Goal: Find specific page/section: Find specific page/section

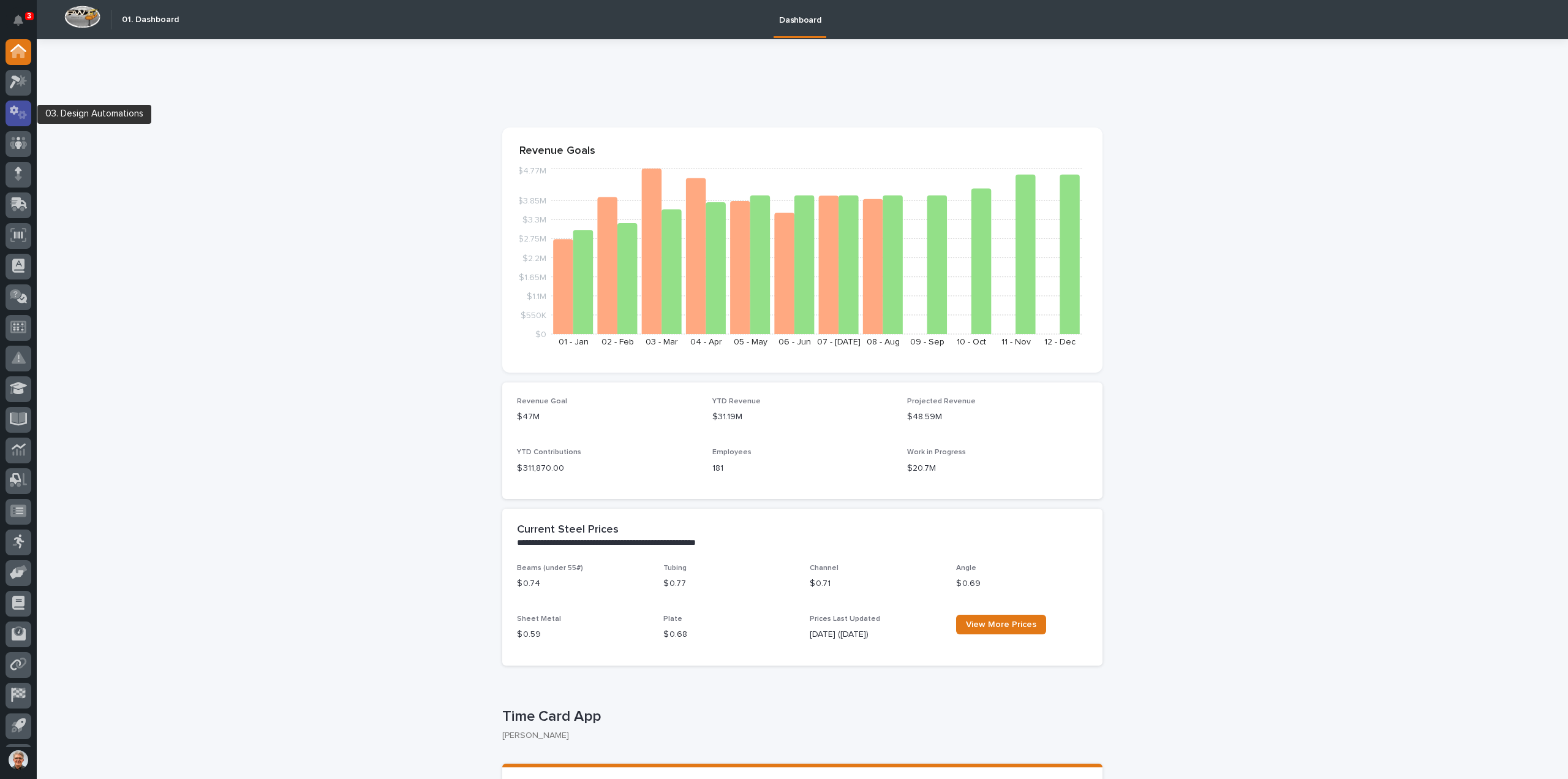
click at [17, 111] on icon at bounding box center [14, 110] width 9 height 9
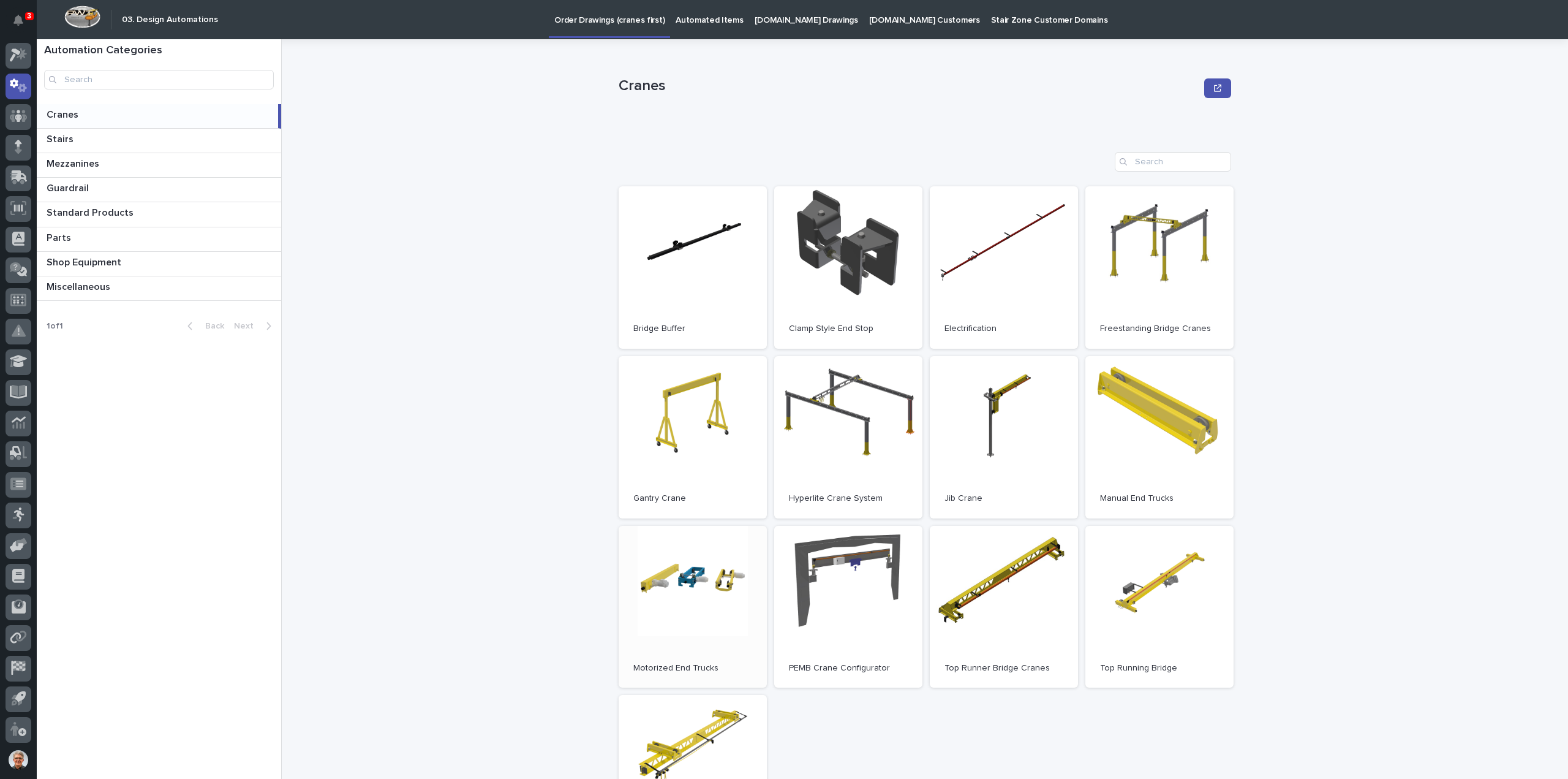
click at [685, 573] on link "Open" at bounding box center [692, 607] width 148 height 163
click at [981, 256] on link "Open" at bounding box center [1003, 268] width 148 height 163
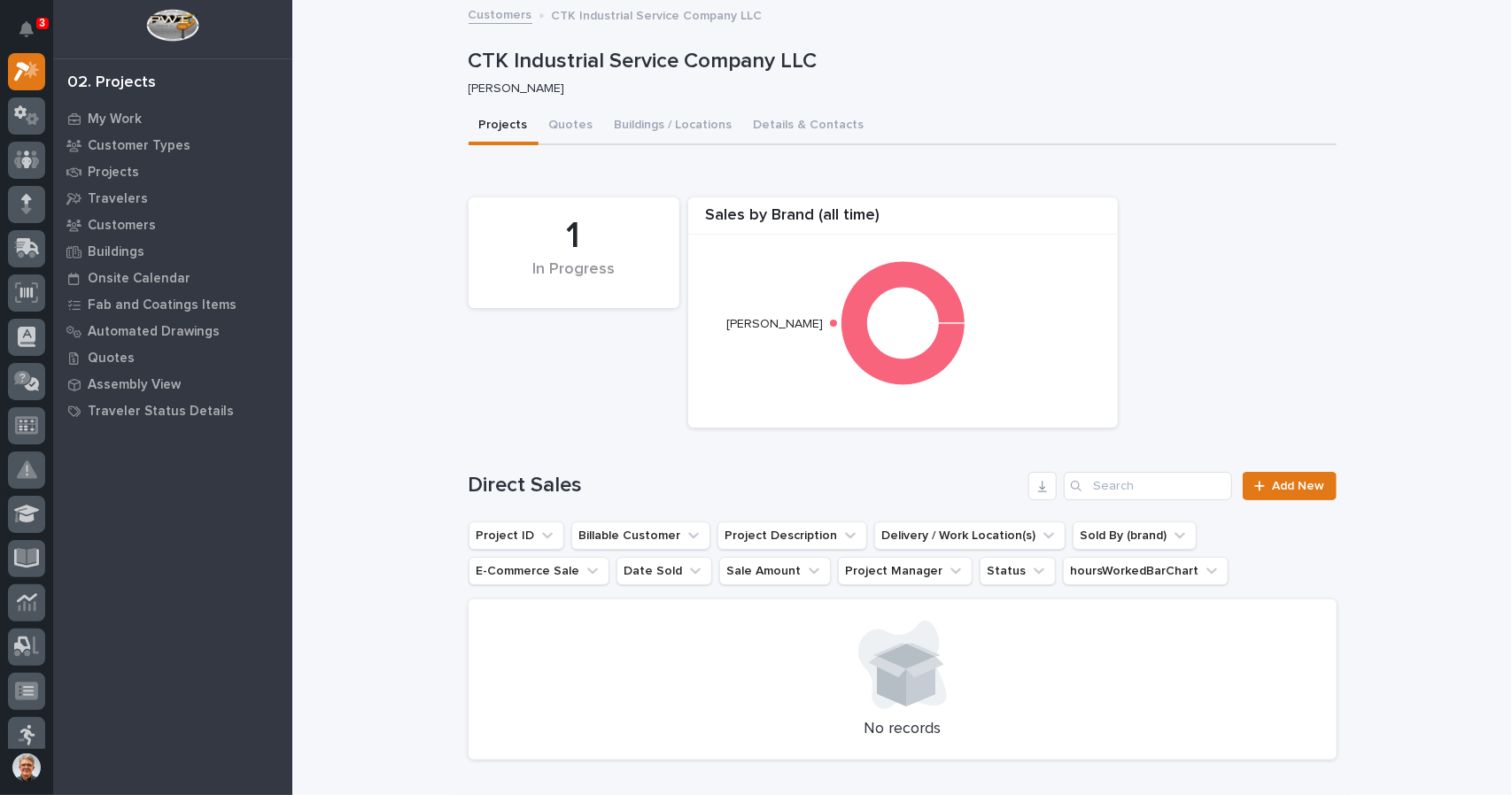
scroll to position [47, 0]
